Goal: Communication & Community: Participate in discussion

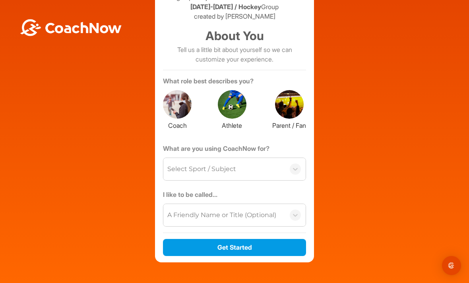
scroll to position [35, 0]
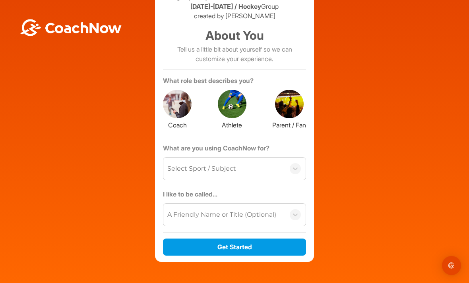
click at [233, 90] on div at bounding box center [232, 104] width 29 height 29
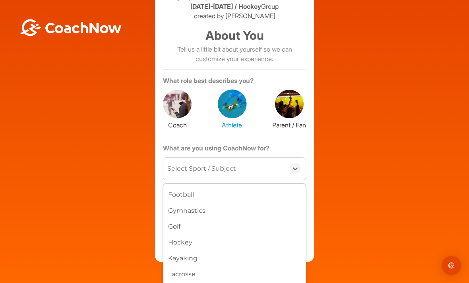
scroll to position [177, 0]
click at [231, 231] on div "Hockey" at bounding box center [234, 239] width 142 height 16
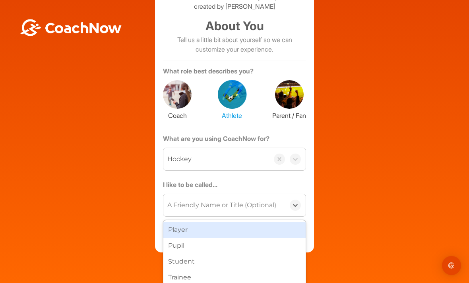
scroll to position [44, 0]
click at [267, 223] on div "Player" at bounding box center [234, 231] width 142 height 16
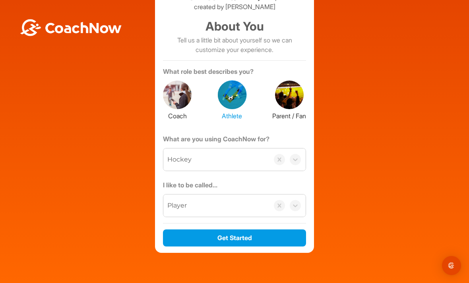
click at [278, 230] on button "Get Started" at bounding box center [234, 238] width 143 height 17
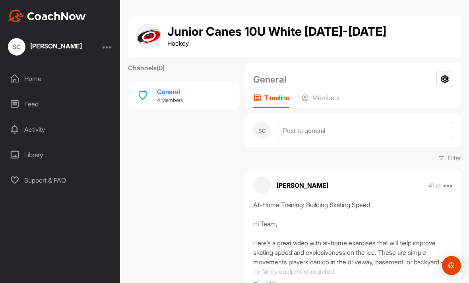
click at [175, 95] on div "General" at bounding box center [170, 92] width 26 height 10
click at [170, 104] on p "4 Members" at bounding box center [170, 101] width 26 height 8
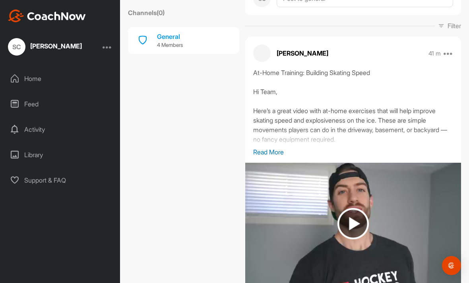
scroll to position [133, 0]
click at [265, 156] on p "Read More" at bounding box center [353, 152] width 200 height 10
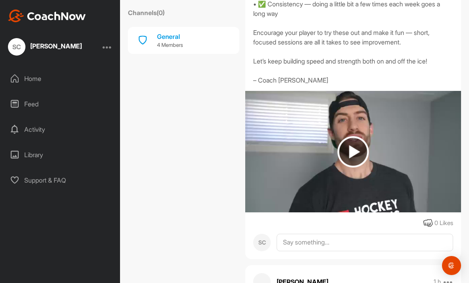
scroll to position [327, 0]
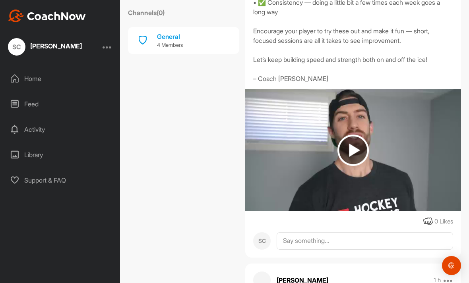
click at [352, 150] on img at bounding box center [353, 150] width 31 height 31
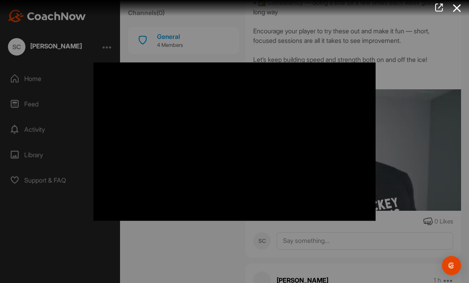
click at [190, 258] on div at bounding box center [234, 141] width 469 height 283
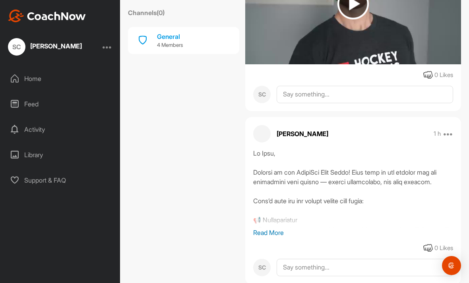
scroll to position [473, 0]
click at [276, 237] on p "Read More" at bounding box center [353, 234] width 200 height 10
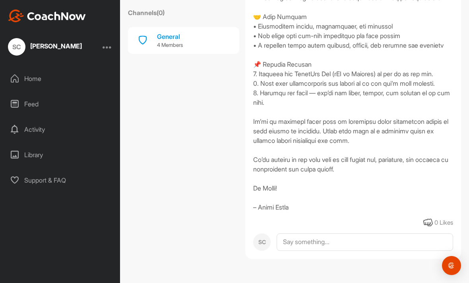
scroll to position [785, 0]
click at [430, 228] on icon at bounding box center [428, 223] width 10 height 10
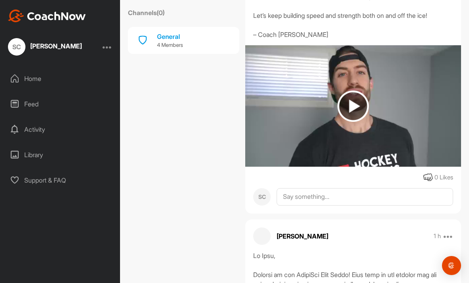
scroll to position [366, 0]
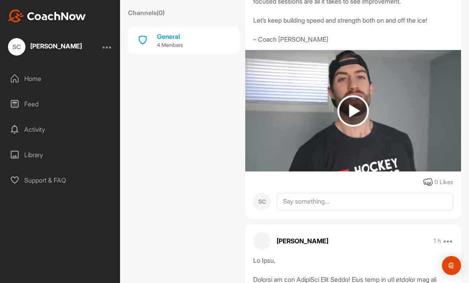
click at [425, 181] on icon at bounding box center [428, 183] width 10 height 10
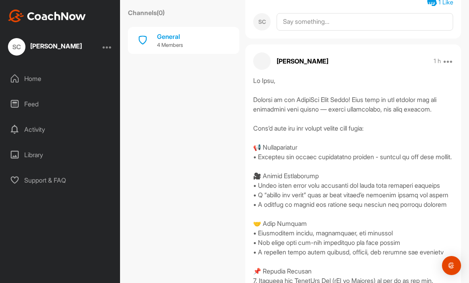
scroll to position [575, 0]
